Goal: Navigation & Orientation: Find specific page/section

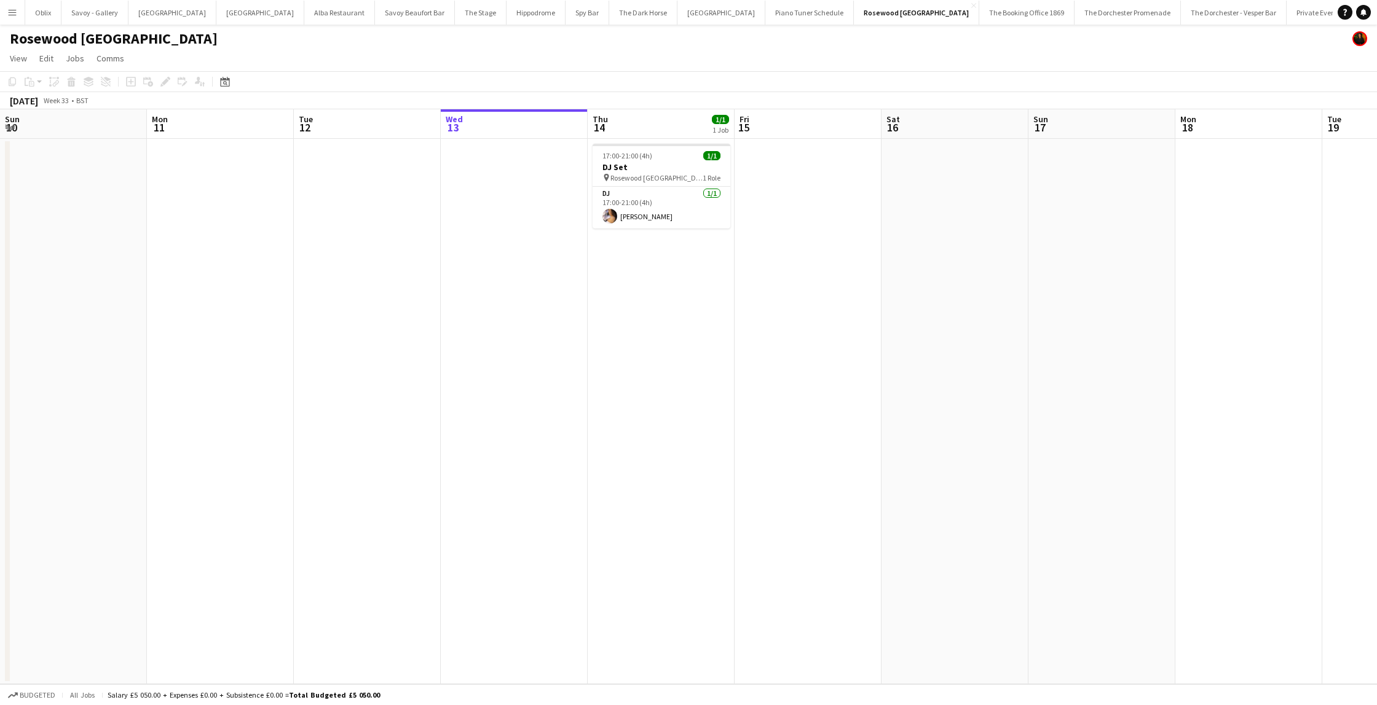
scroll to position [0, 499]
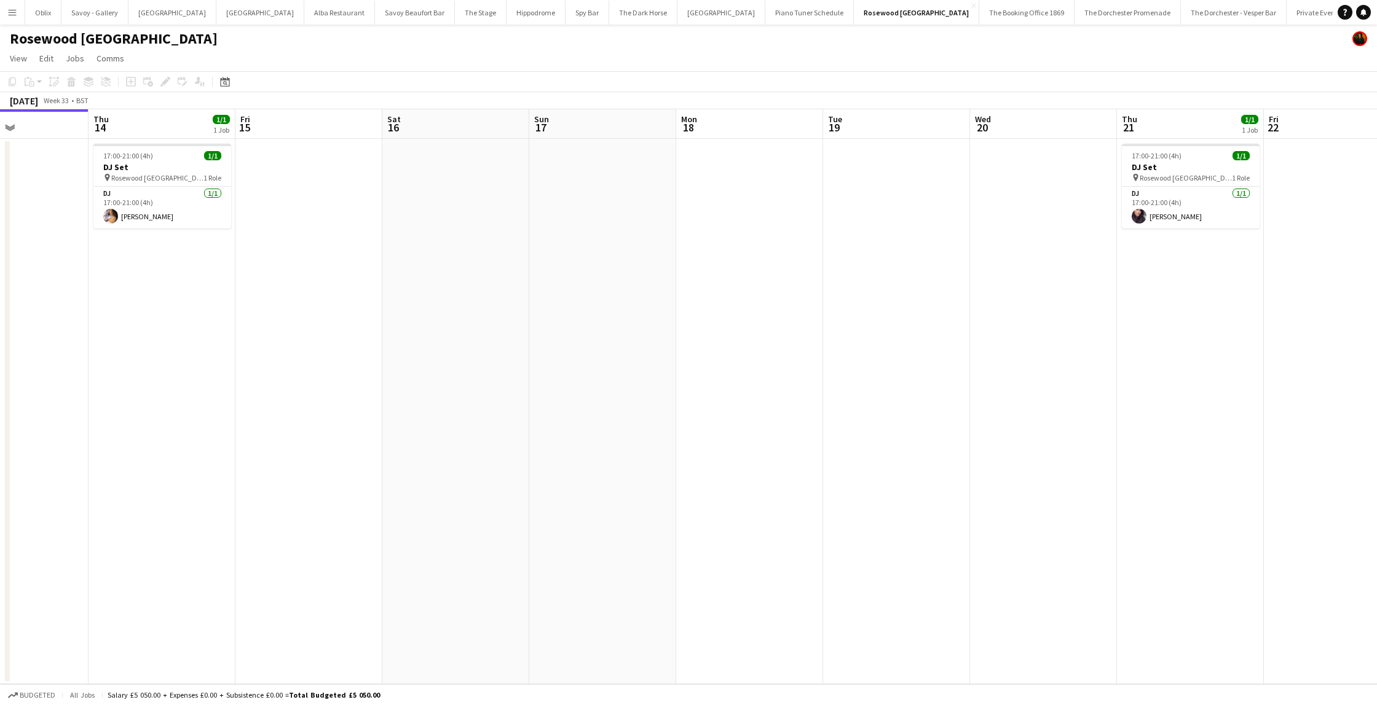
click at [2, 21] on button "Menu" at bounding box center [12, 12] width 25 height 25
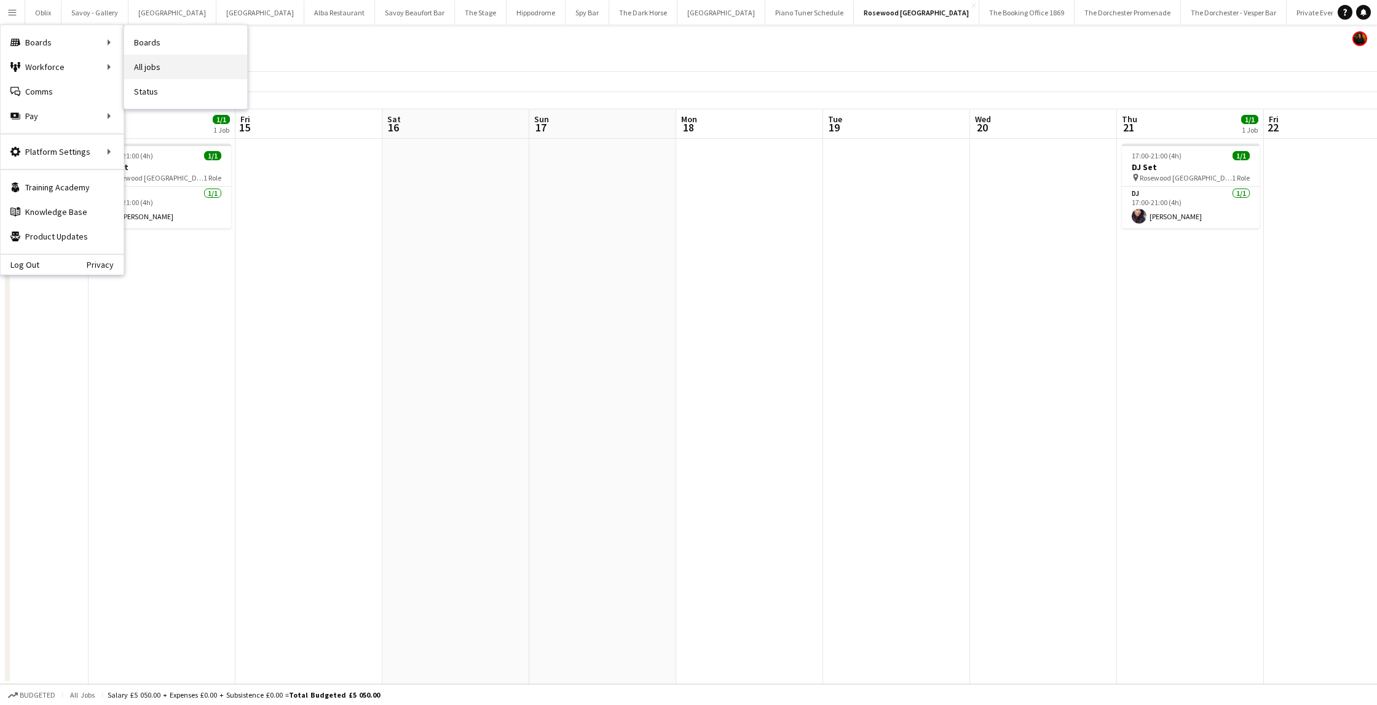
click at [173, 71] on link "All jobs" at bounding box center [185, 67] width 123 height 25
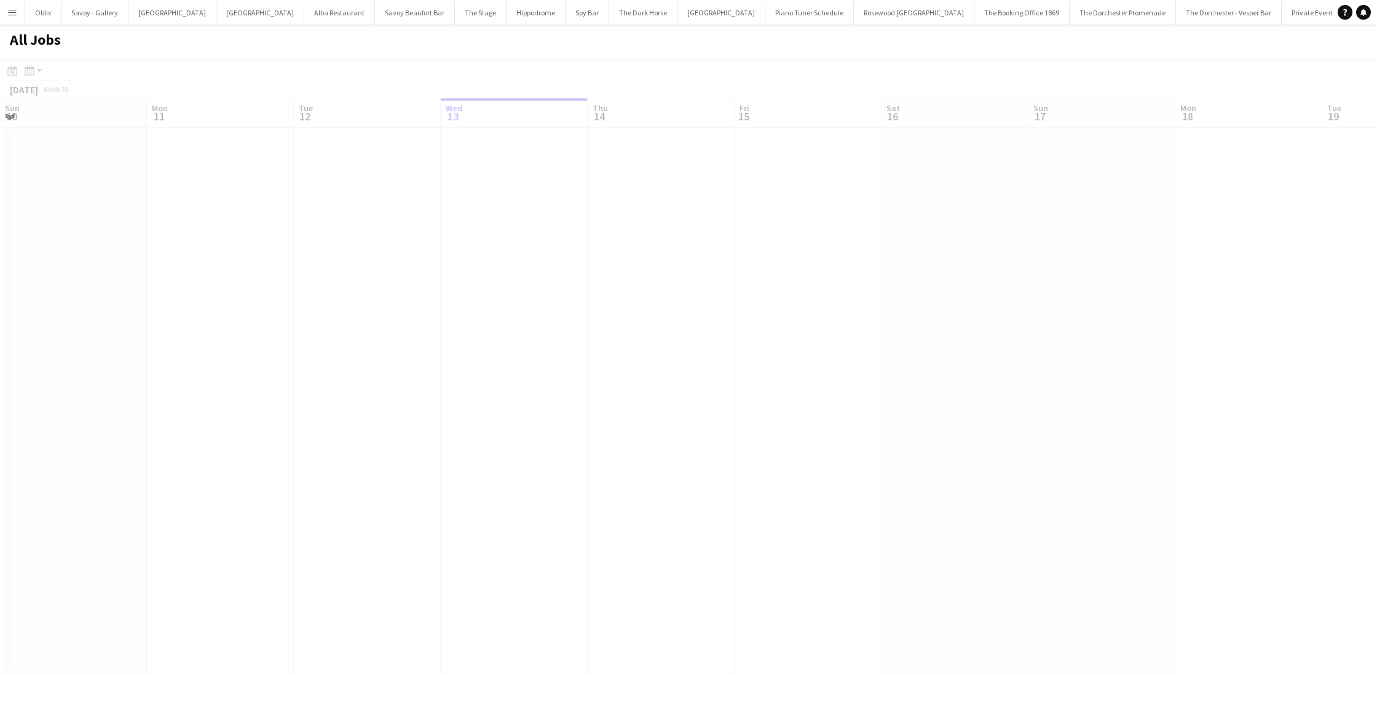
scroll to position [0, 294]
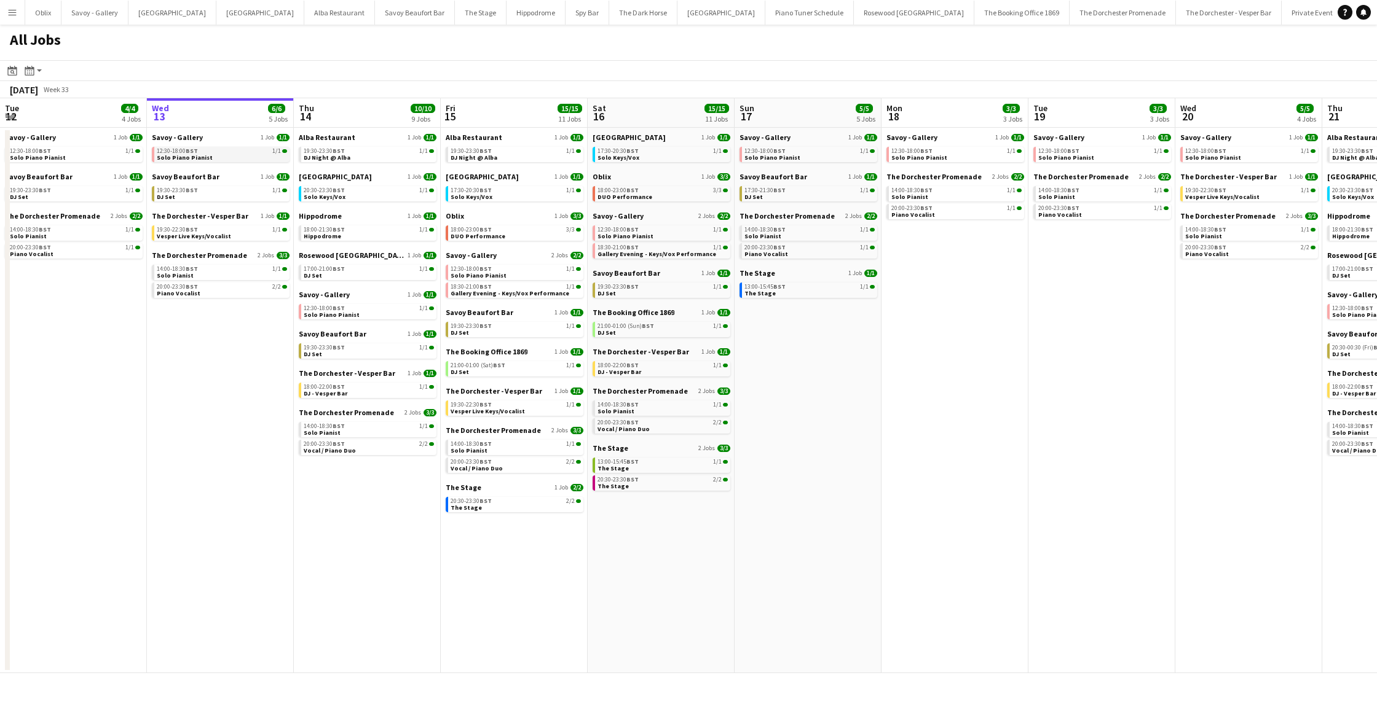
click at [216, 157] on link "12:30-18:00 BST 1/1 Solo Piano Pianist" at bounding box center [222, 154] width 130 height 14
click at [219, 188] on div "19:30-23:30 BST 1/1" at bounding box center [222, 190] width 130 height 6
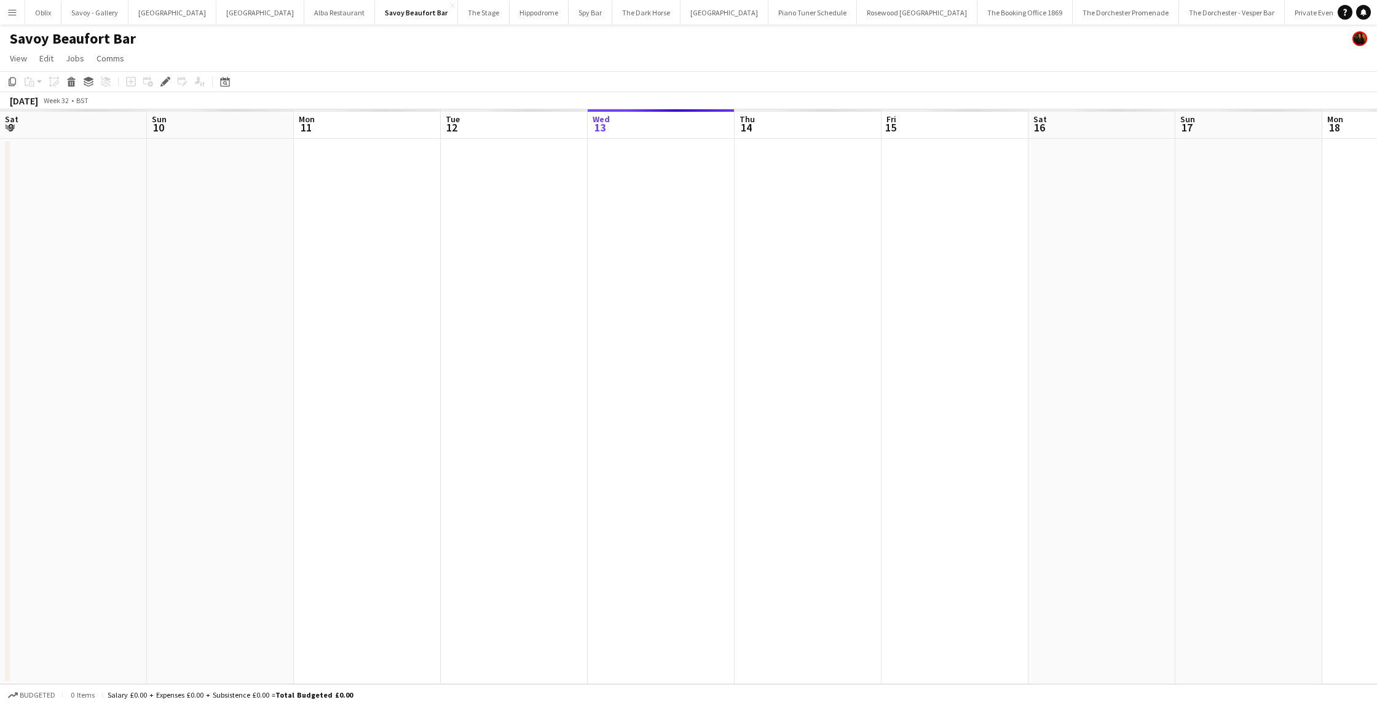
scroll to position [0, 423]
